Goal: Find specific page/section: Find specific page/section

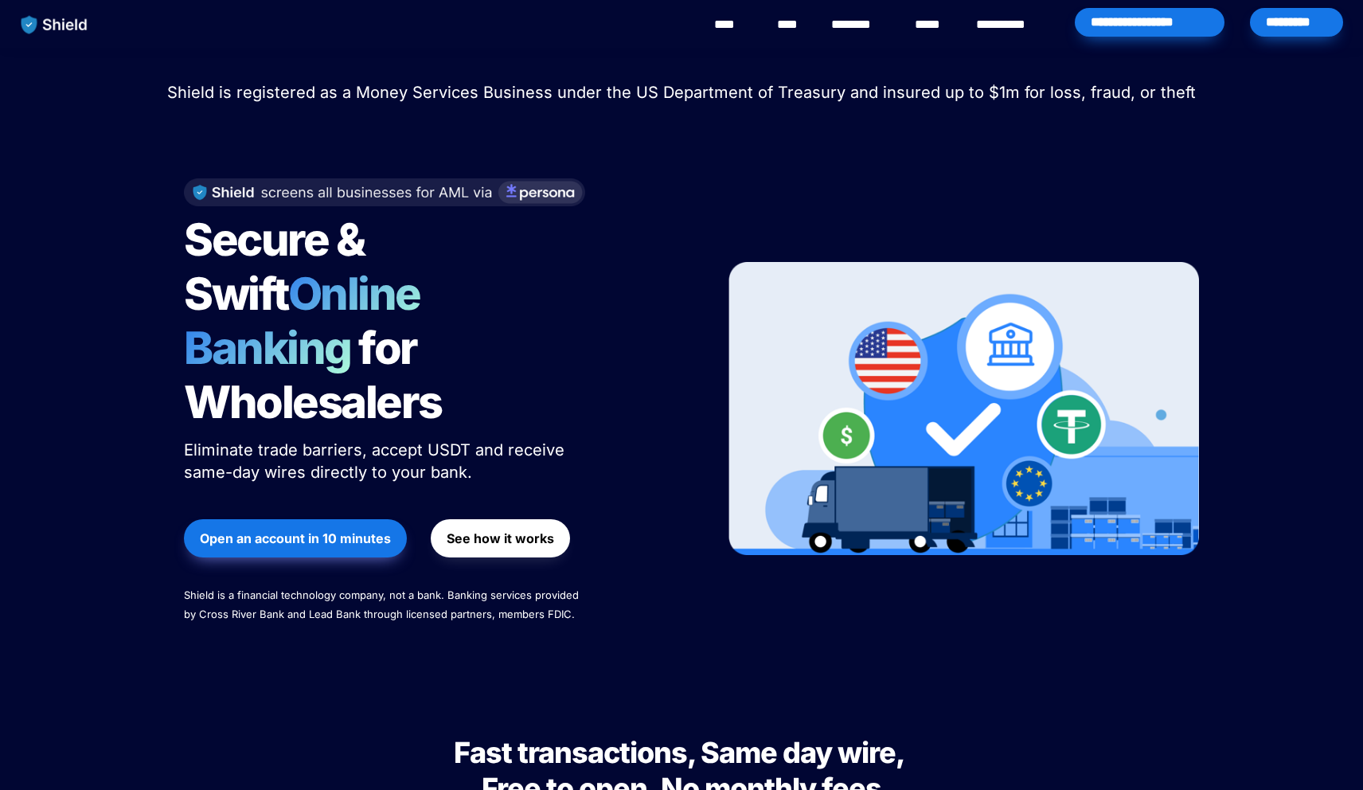
click at [1328, 30] on div "*********" at bounding box center [1296, 22] width 93 height 29
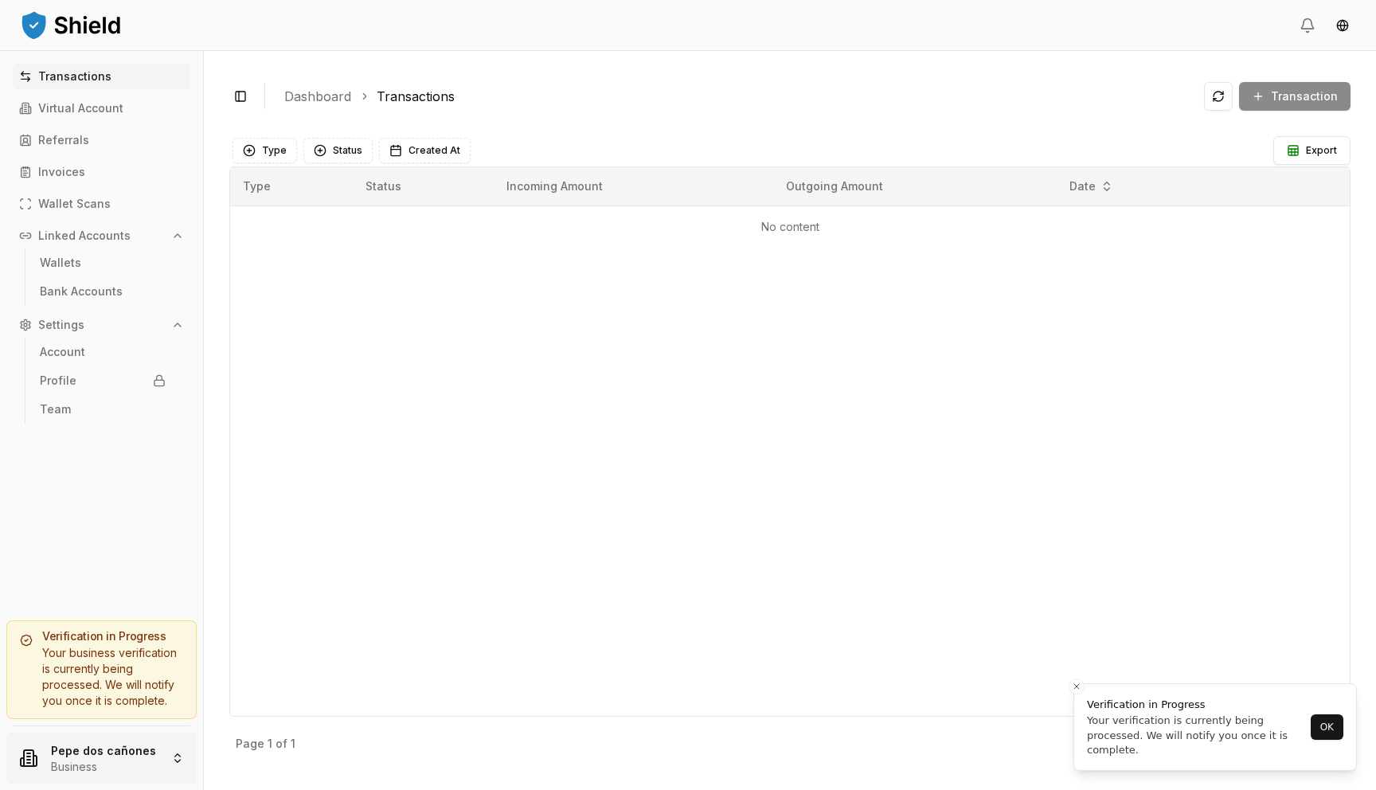
click at [132, 751] on html "Transactions Virtual Account Referrals Invoices Wallet Scans Linked Accounts Wa…" at bounding box center [688, 395] width 1376 height 790
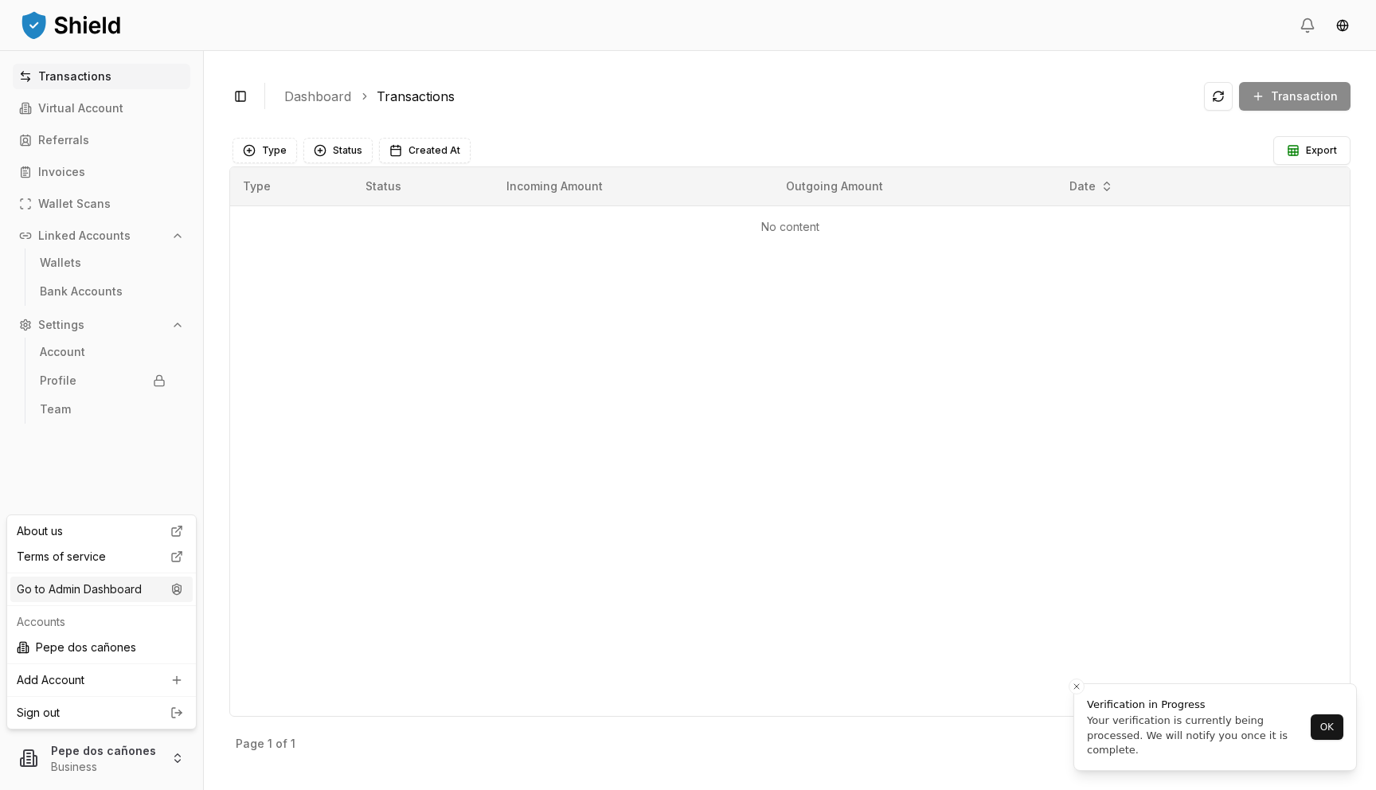
click at [159, 588] on div "Go to Admin Dashboard" at bounding box center [101, 588] width 182 height 25
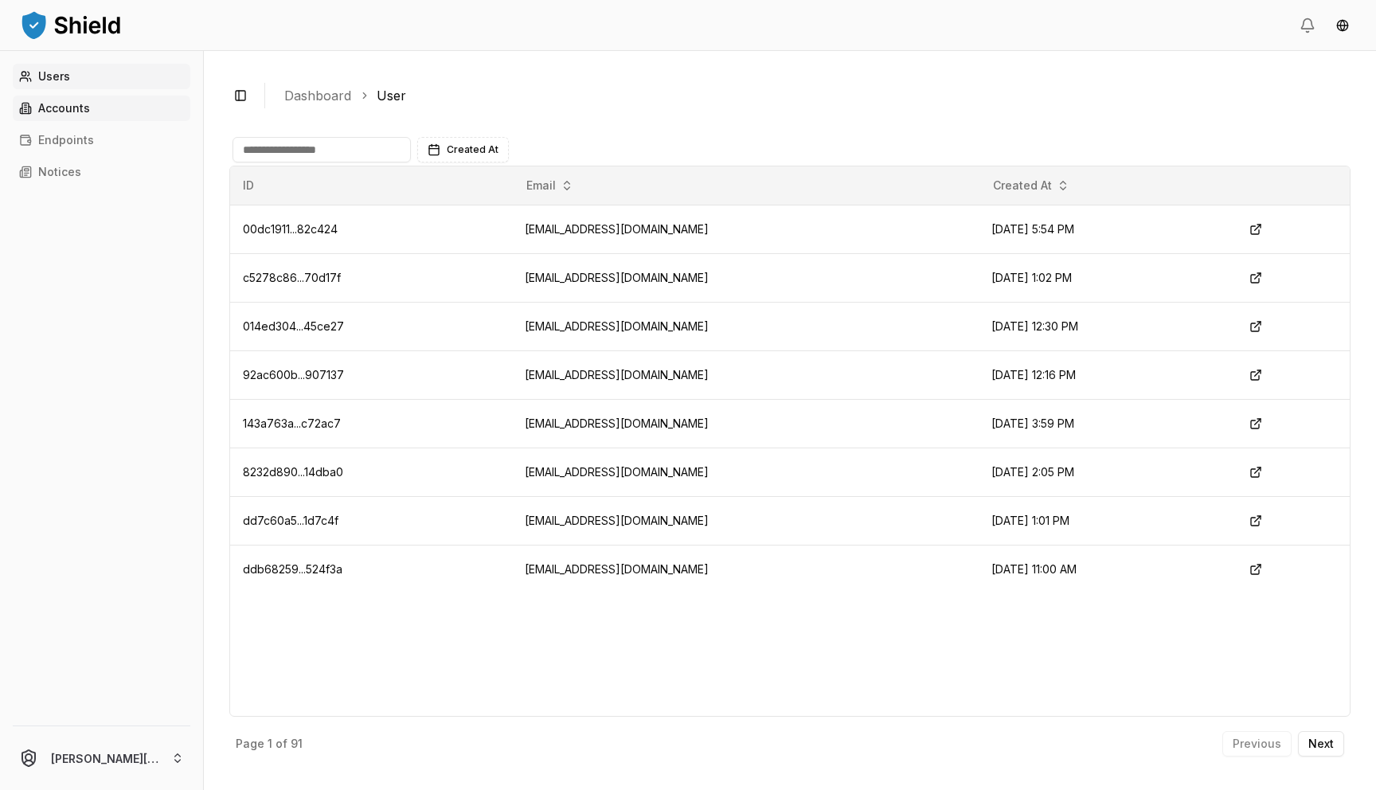
click at [127, 105] on link "Accounts" at bounding box center [102, 108] width 178 height 25
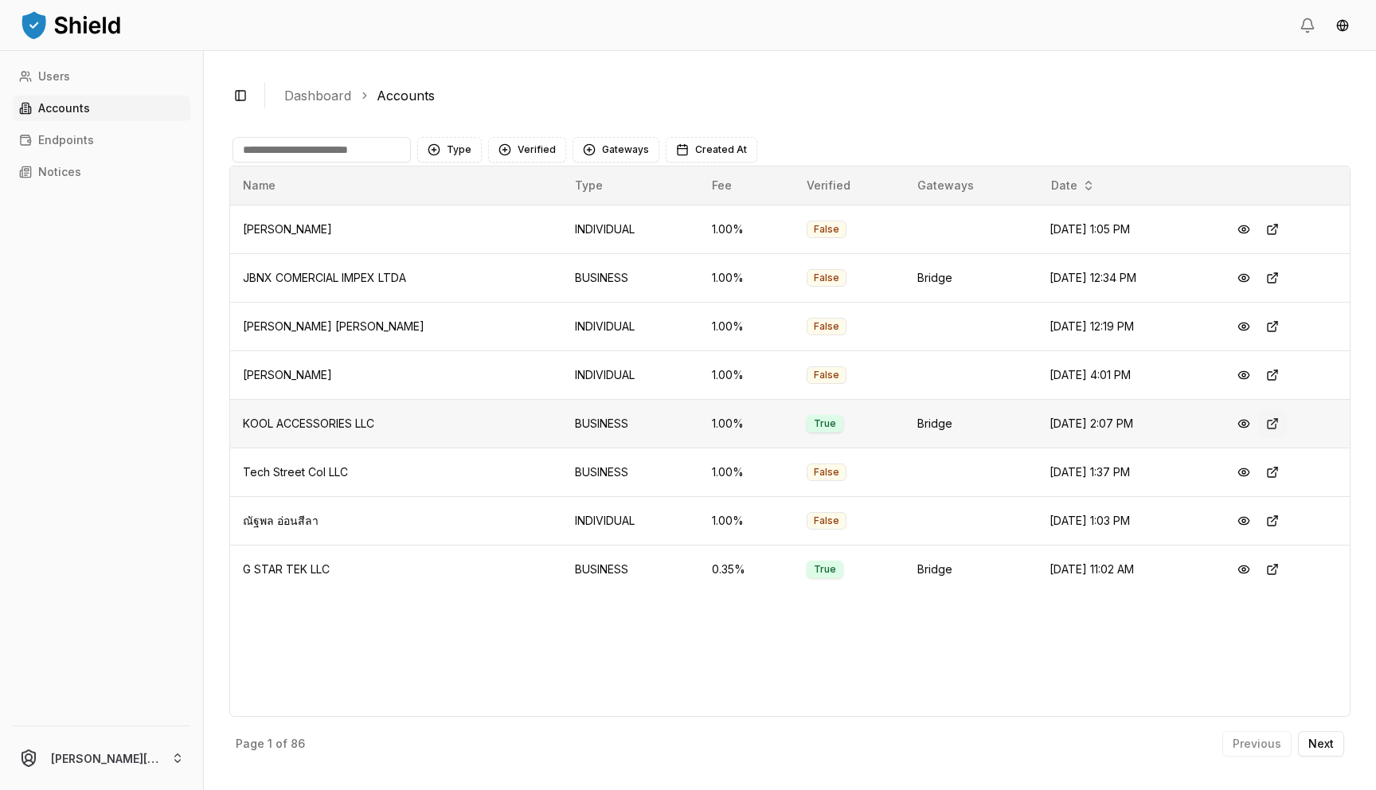
click at [1278, 428] on button at bounding box center [1272, 423] width 29 height 29
click at [1323, 750] on button "Next" at bounding box center [1321, 743] width 46 height 25
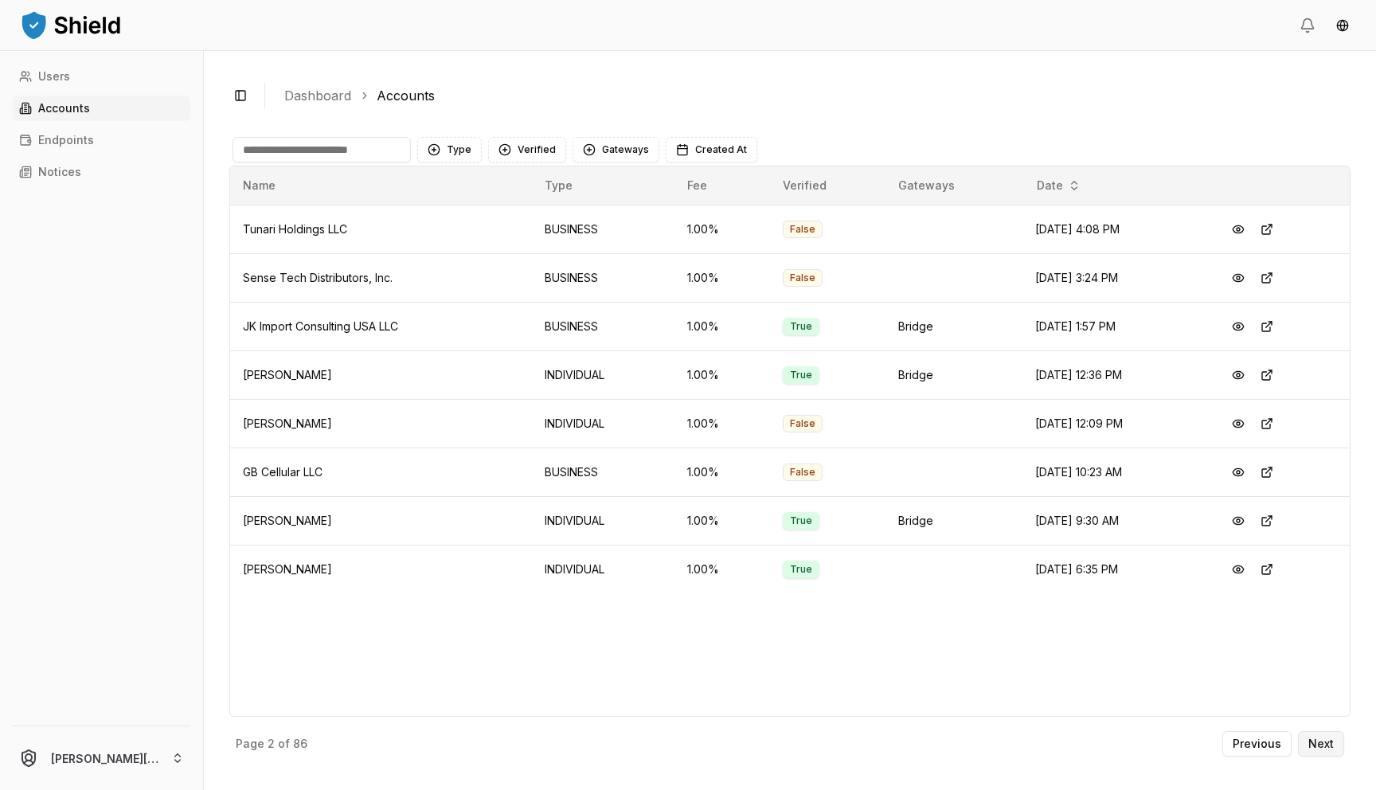
click at [1324, 744] on p "Next" at bounding box center [1320, 743] width 25 height 11
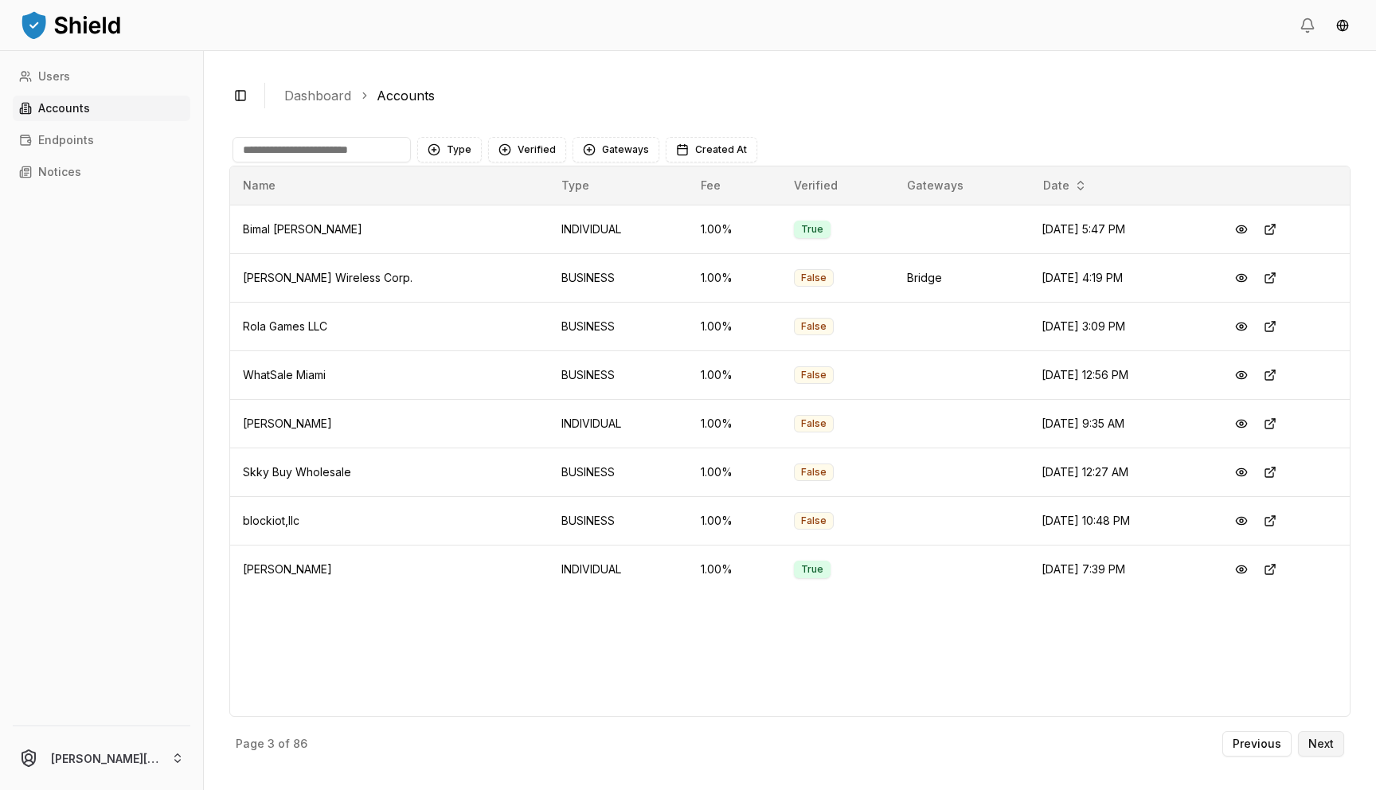
click at [1337, 750] on button "Next" at bounding box center [1321, 743] width 46 height 25
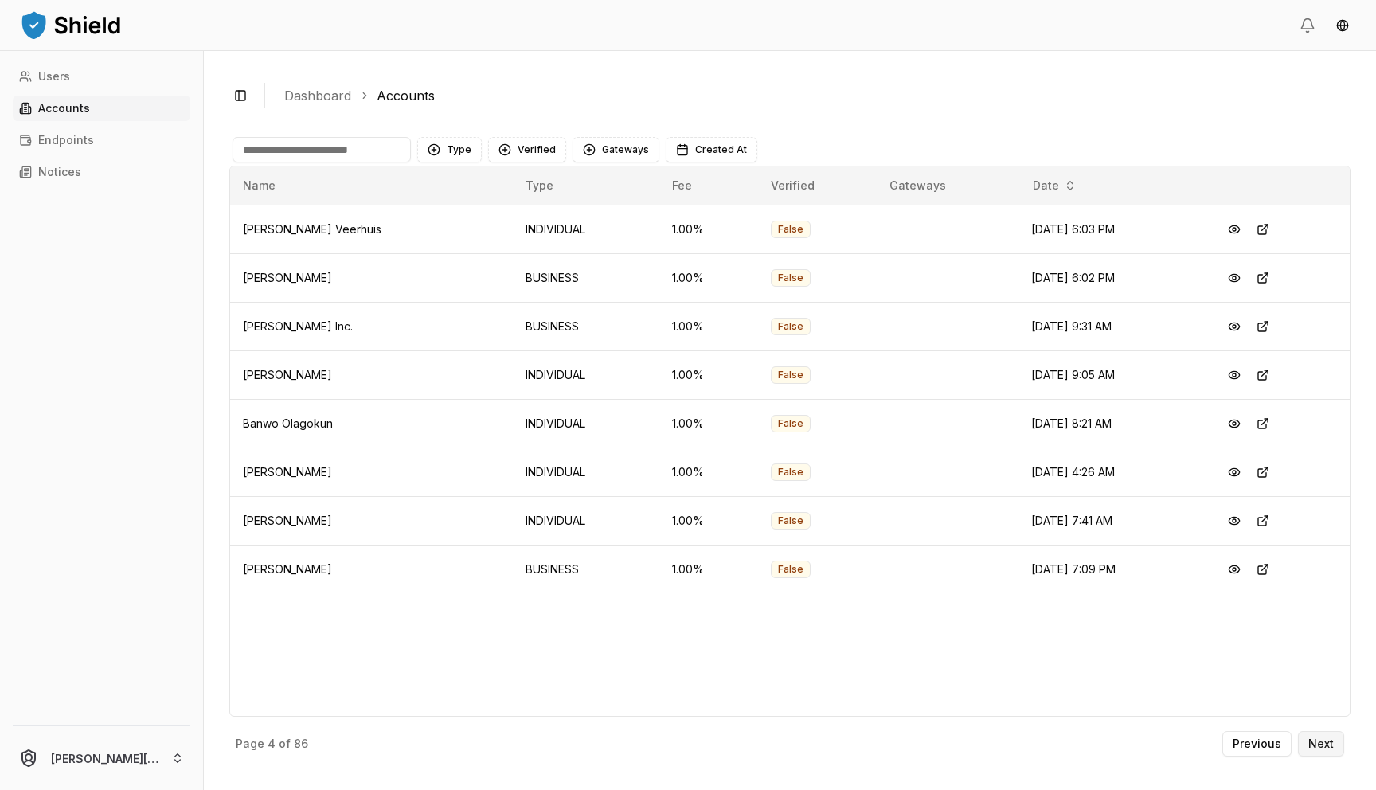
click at [1328, 753] on button "Next" at bounding box center [1321, 743] width 46 height 25
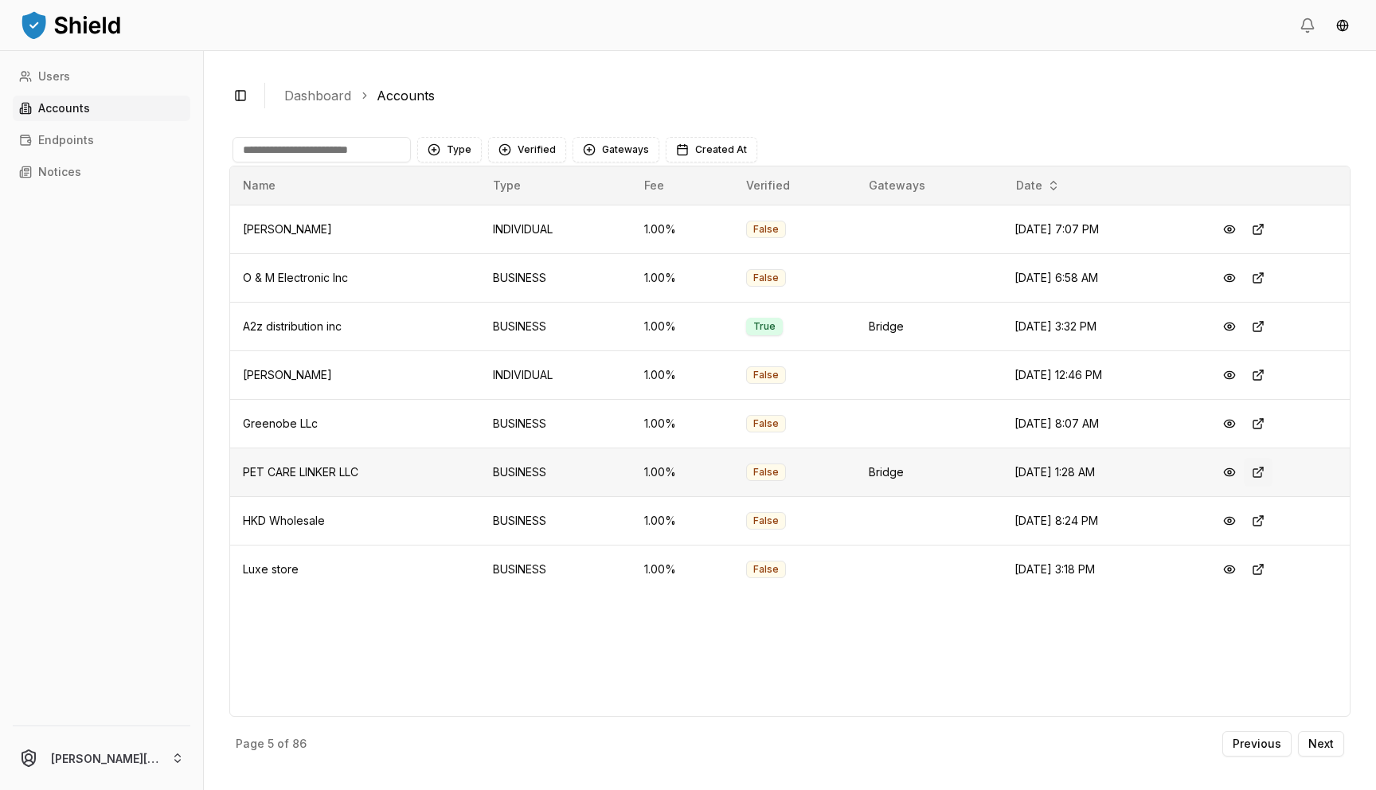
click at [1264, 473] on button at bounding box center [1258, 472] width 29 height 29
